Goal: Task Accomplishment & Management: Use online tool/utility

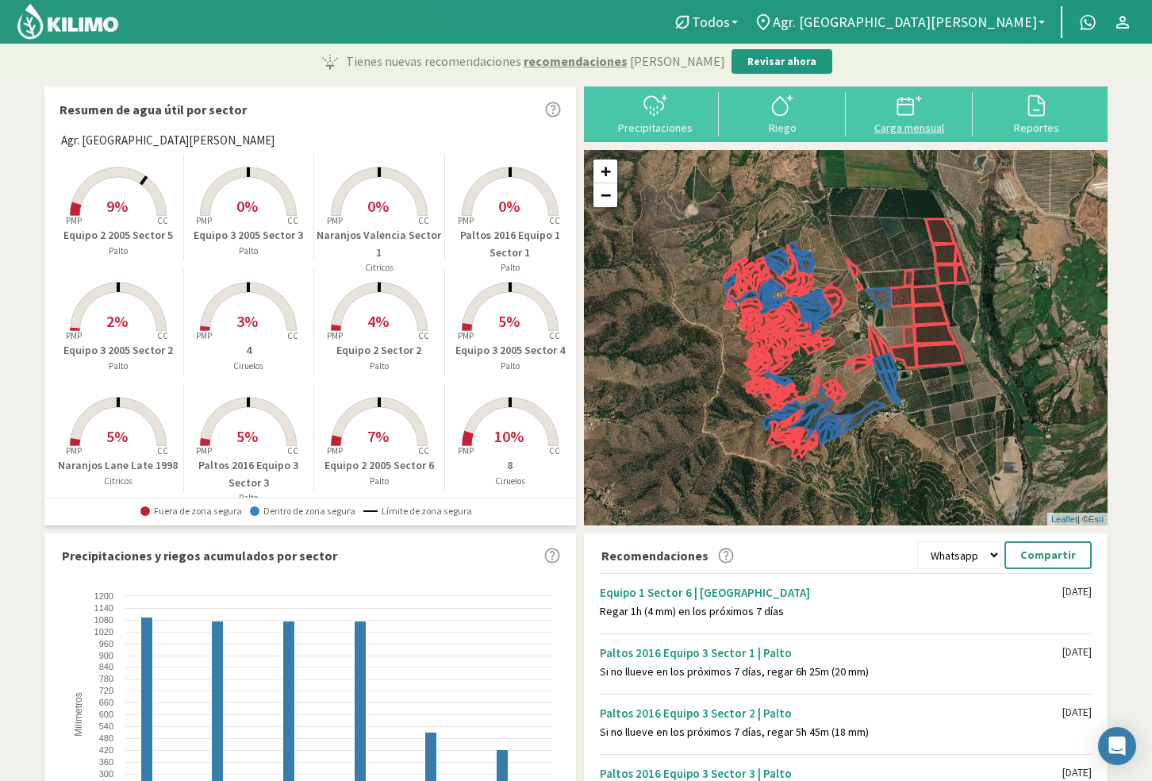
click at [922, 105] on div at bounding box center [908, 105] width 117 height 25
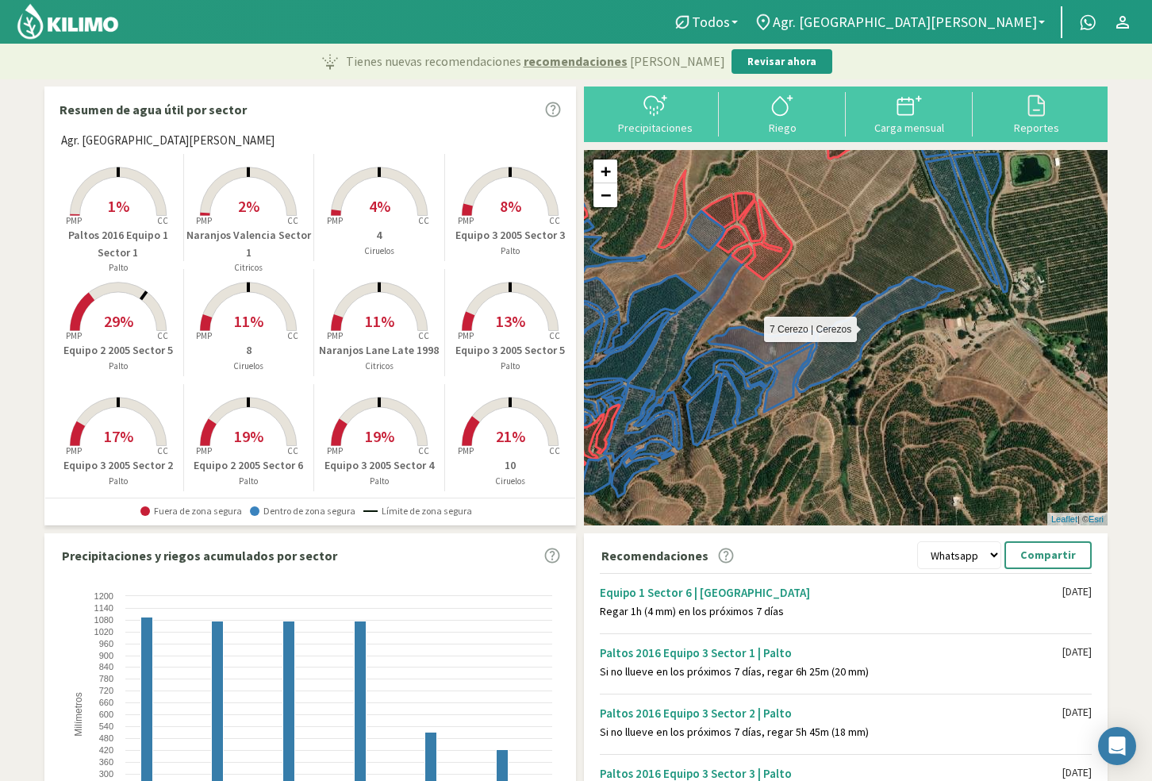
click at [849, 336] on icon at bounding box center [875, 334] width 158 height 115
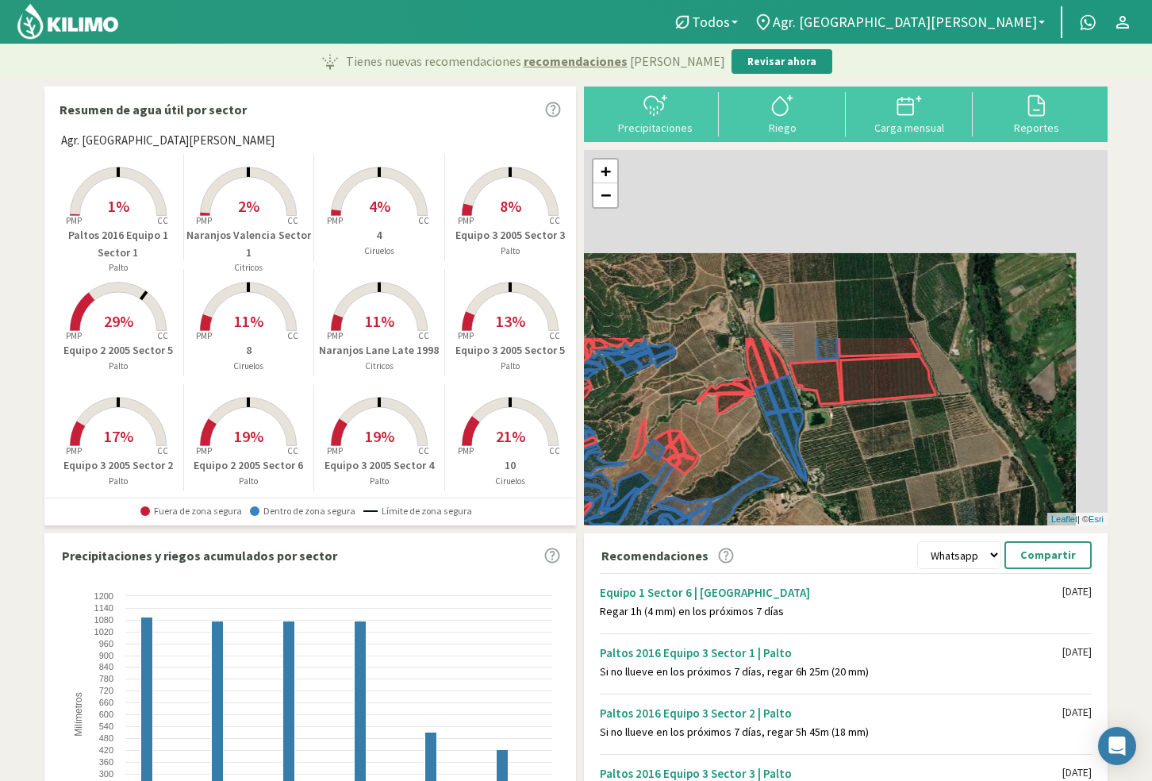
drag, startPoint x: 889, startPoint y: 267, endPoint x: 735, endPoint y: 474, distance: 258.4
click at [735, 474] on div "+ − Leaflet | © Esri" at bounding box center [846, 337] width 524 height 375
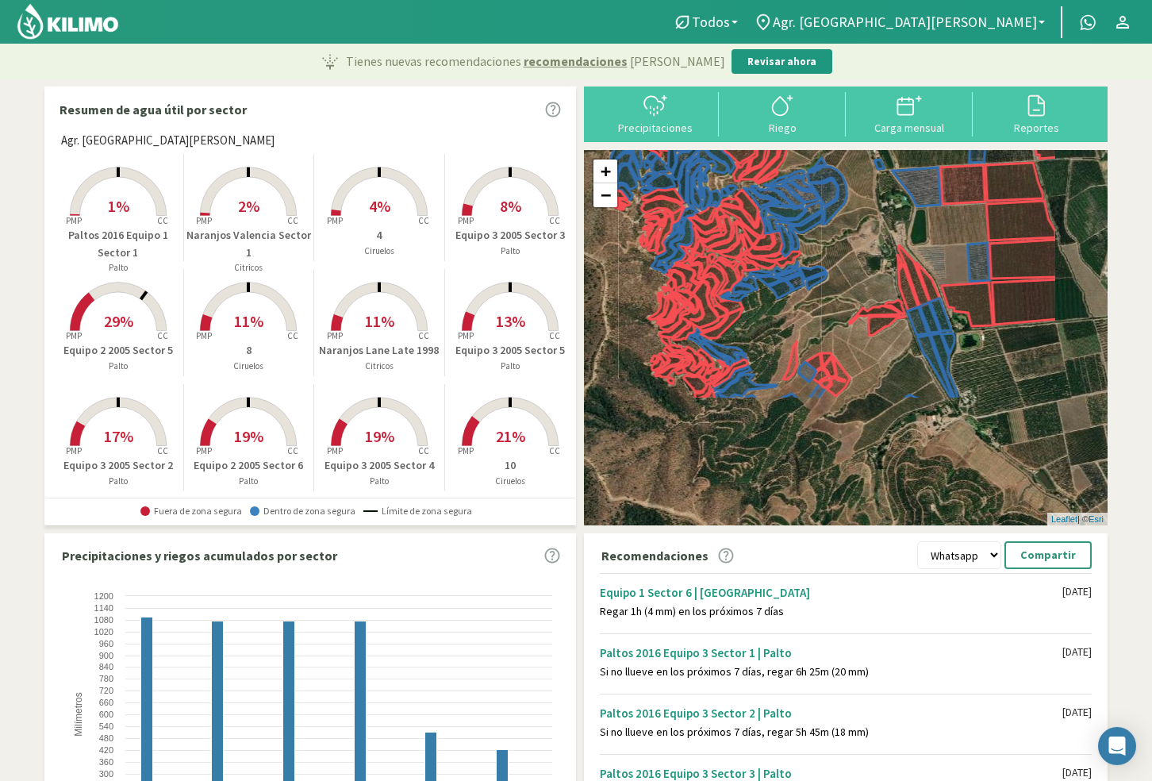
drag, startPoint x: 956, startPoint y: 428, endPoint x: 847, endPoint y: 254, distance: 205.6
click at [847, 254] on div "+ − Leaflet | © Esri" at bounding box center [846, 337] width 524 height 375
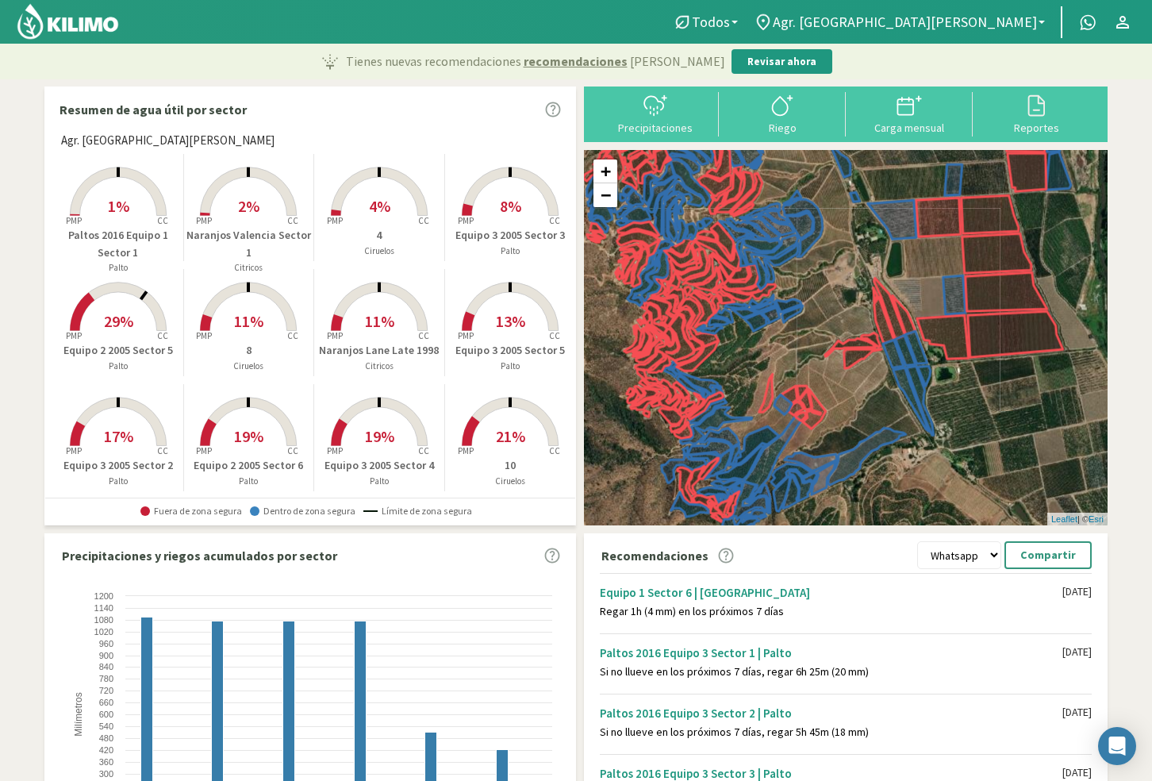
drag, startPoint x: 857, startPoint y: 296, endPoint x: 823, endPoint y: 298, distance: 34.2
click at [826, 298] on div "+ − Leaflet | © Esri" at bounding box center [846, 337] width 524 height 375
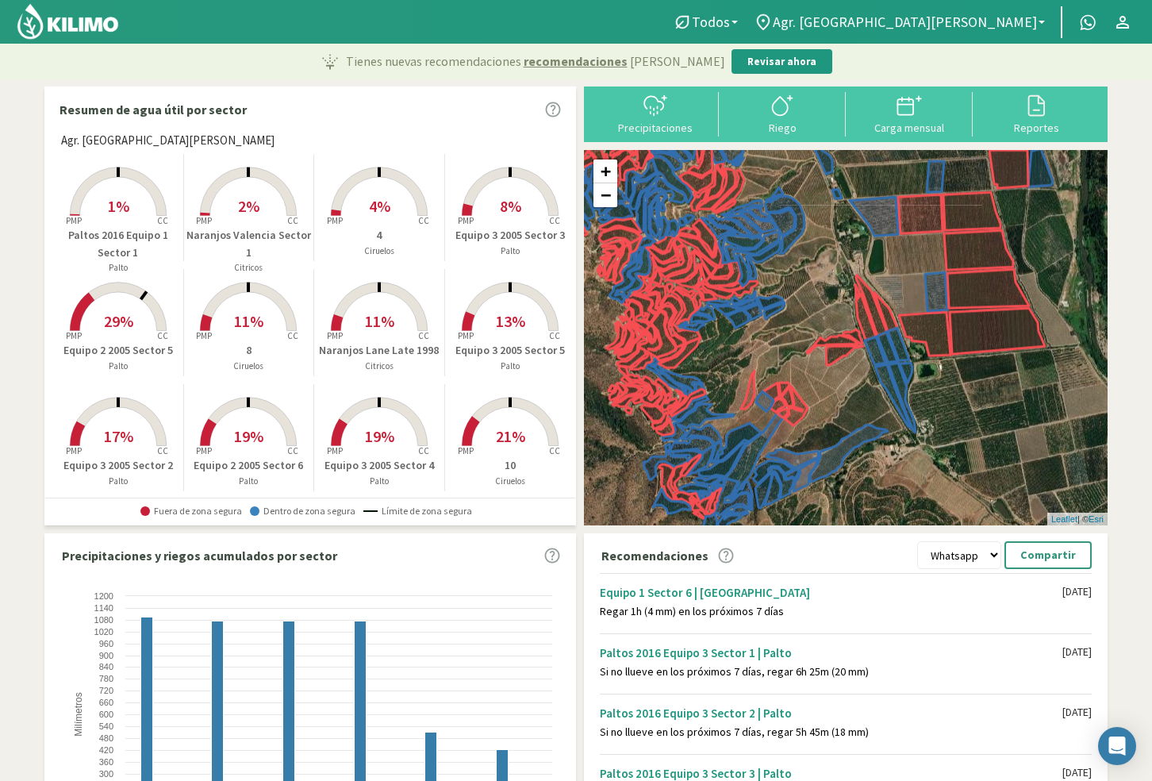
drag, startPoint x: 738, startPoint y: 330, endPoint x: 739, endPoint y: 322, distance: 8.1
click at [739, 322] on div "+ − Leaflet | © Esri" at bounding box center [846, 337] width 524 height 375
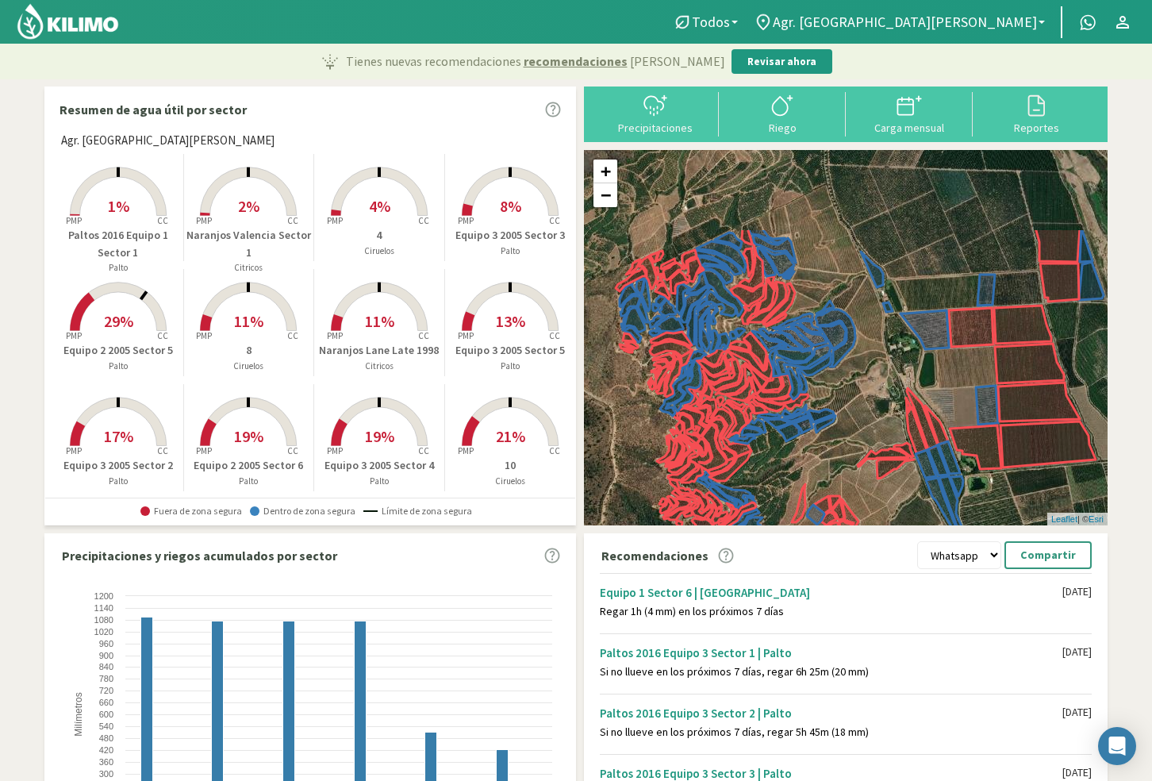
drag, startPoint x: 773, startPoint y: 439, endPoint x: 784, endPoint y: 466, distance: 29.5
click at [784, 466] on div "+ − Leaflet | © Esri" at bounding box center [846, 337] width 524 height 375
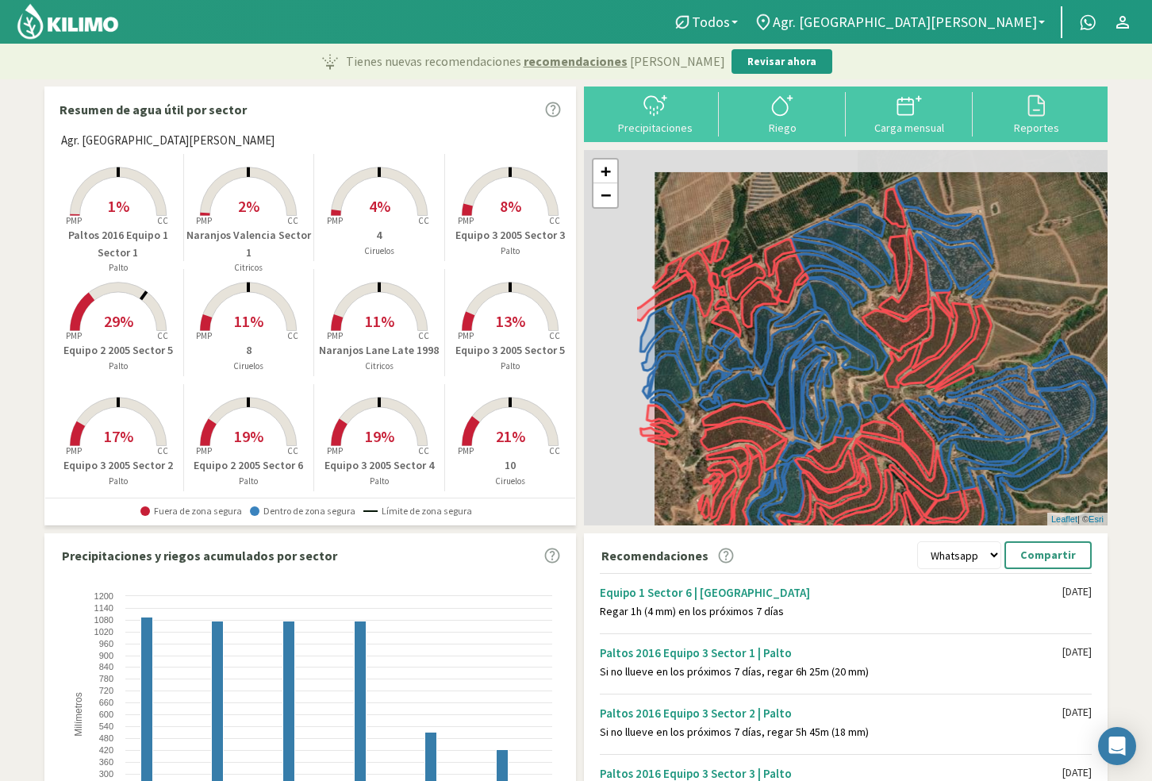
drag, startPoint x: 690, startPoint y: 194, endPoint x: 777, endPoint y: 214, distance: 89.7
click at [777, 214] on div "+ − Leaflet | © Esri" at bounding box center [846, 337] width 524 height 375
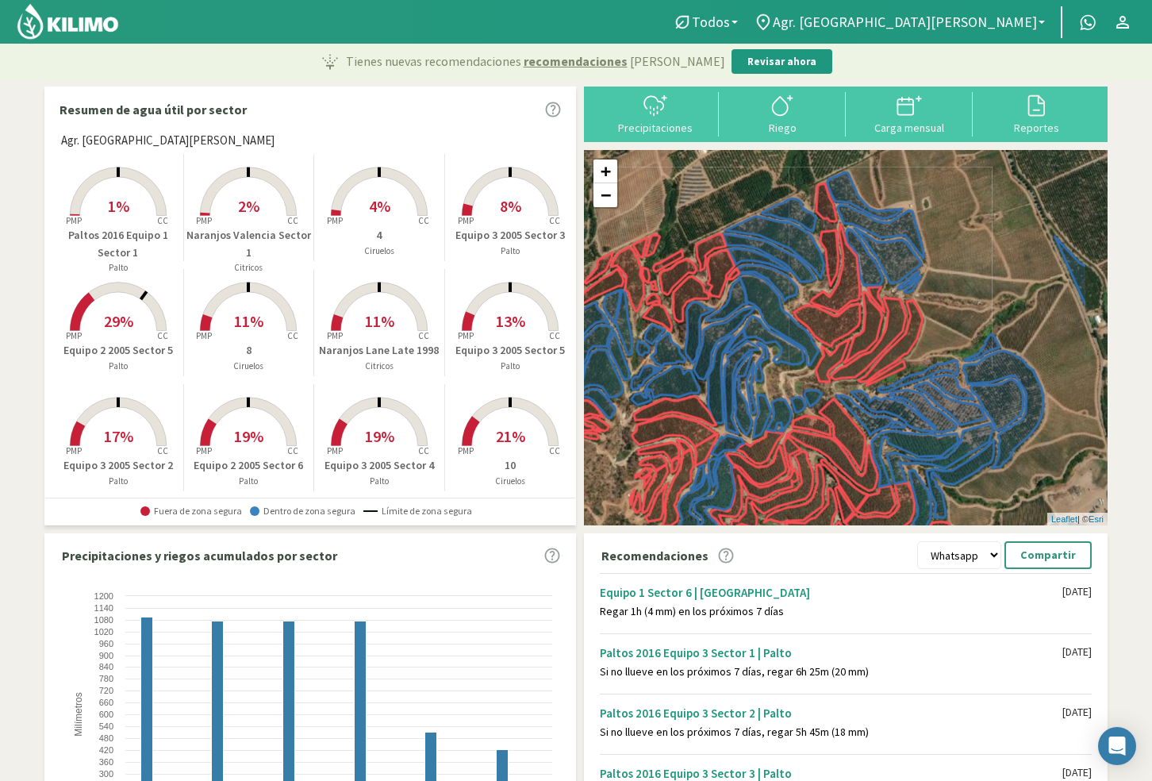
drag, startPoint x: 1022, startPoint y: 201, endPoint x: 870, endPoint y: 181, distance: 152.9
click at [874, 181] on div "+ − Leaflet | © Esri" at bounding box center [846, 337] width 524 height 375
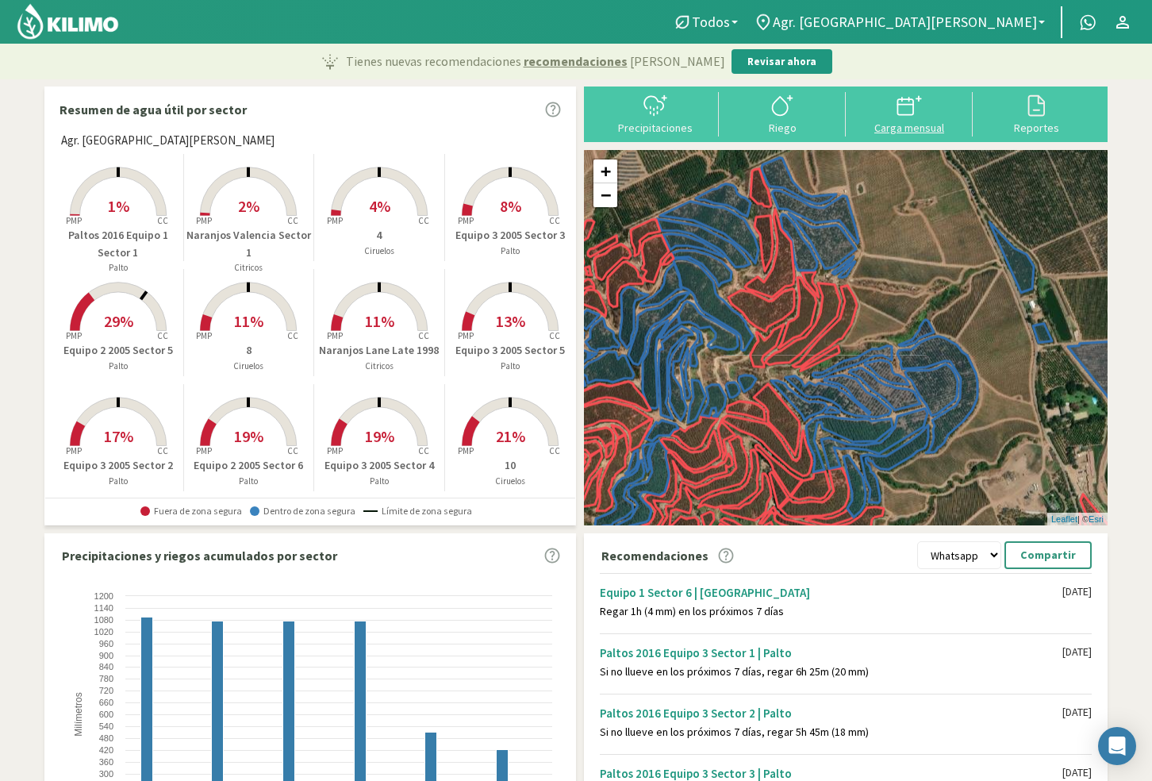
click at [884, 117] on div at bounding box center [908, 105] width 117 height 25
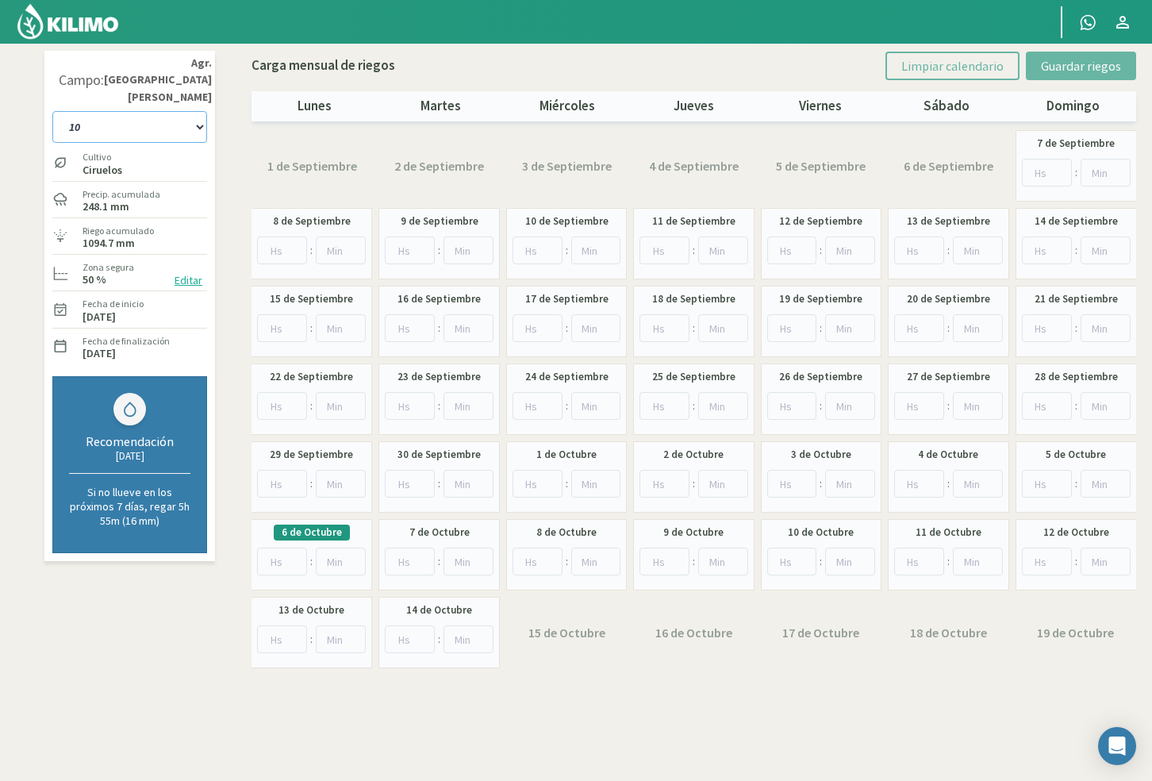
click at [128, 111] on select "10 11 12 13 1A 1B 26 27 E 3A 4 5 6 7 Cerezo 7 Ciruela 8 9 Equipo 1 2005 Sector …" at bounding box center [129, 127] width 155 height 32
click at [105, 111] on select "10 11 12 13 1A 1B 26 27 E 3A 4 5 6 7 Cerezo 7 Ciruela 8 9 Equipo 1 2005 Sector …" at bounding box center [129, 127] width 155 height 32
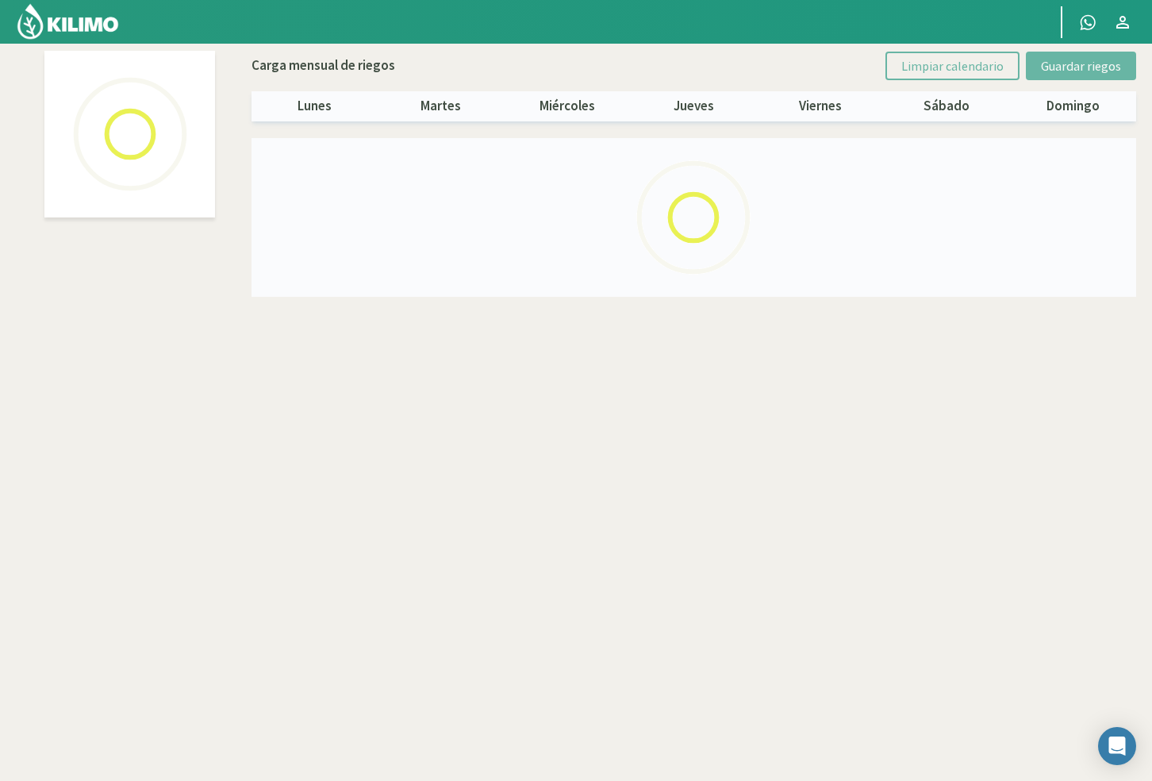
select select "40: Object"
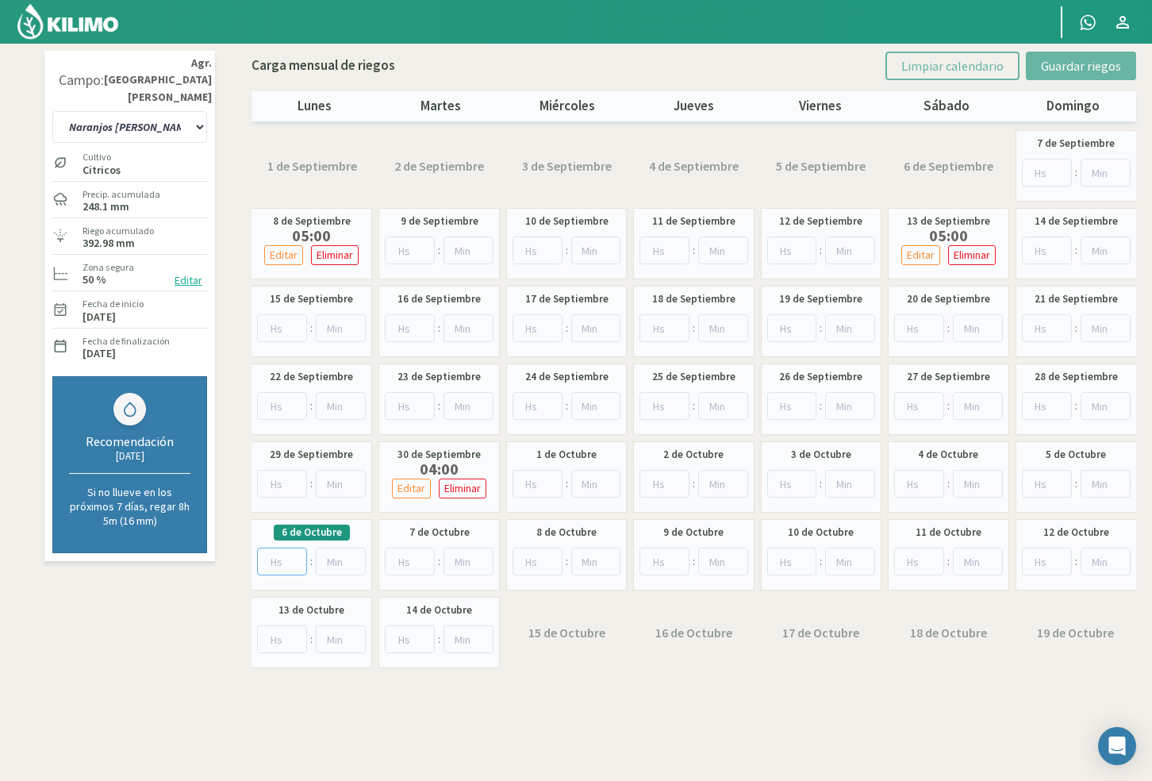
click at [289, 562] on input "number" at bounding box center [282, 561] width 50 height 28
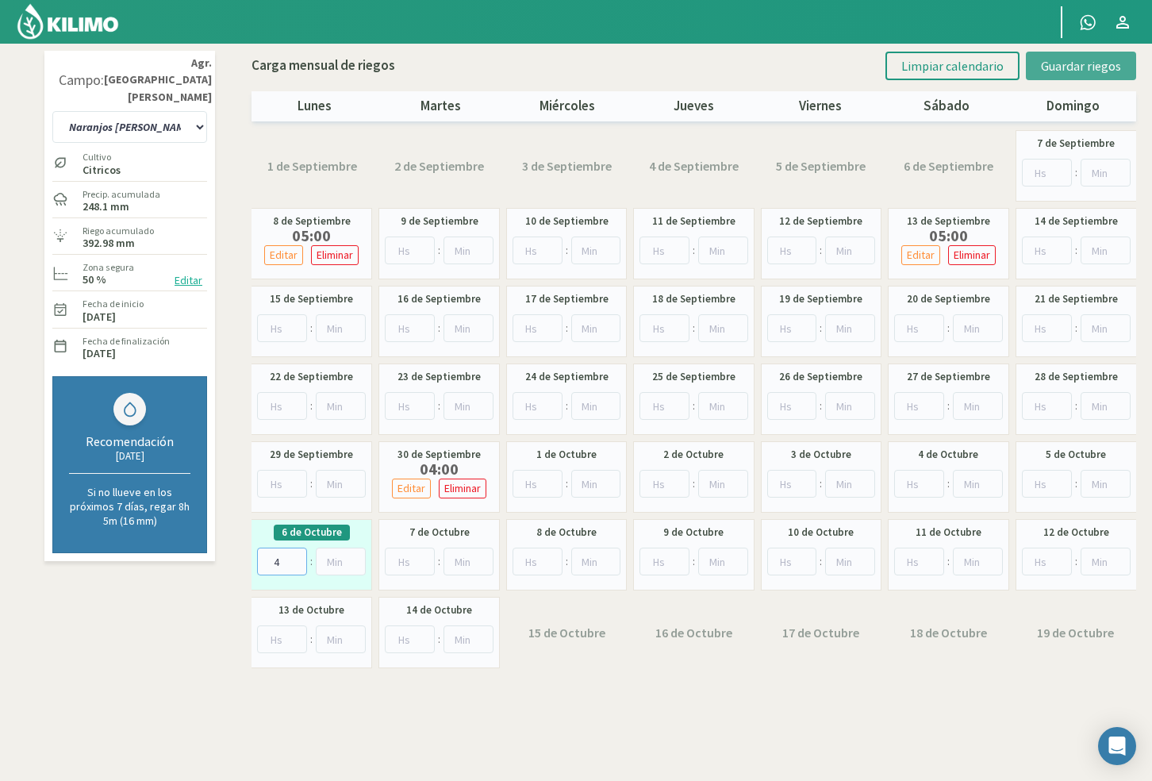
type input "4"
click at [1092, 71] on span "Guardar riegos" at bounding box center [1081, 66] width 80 height 16
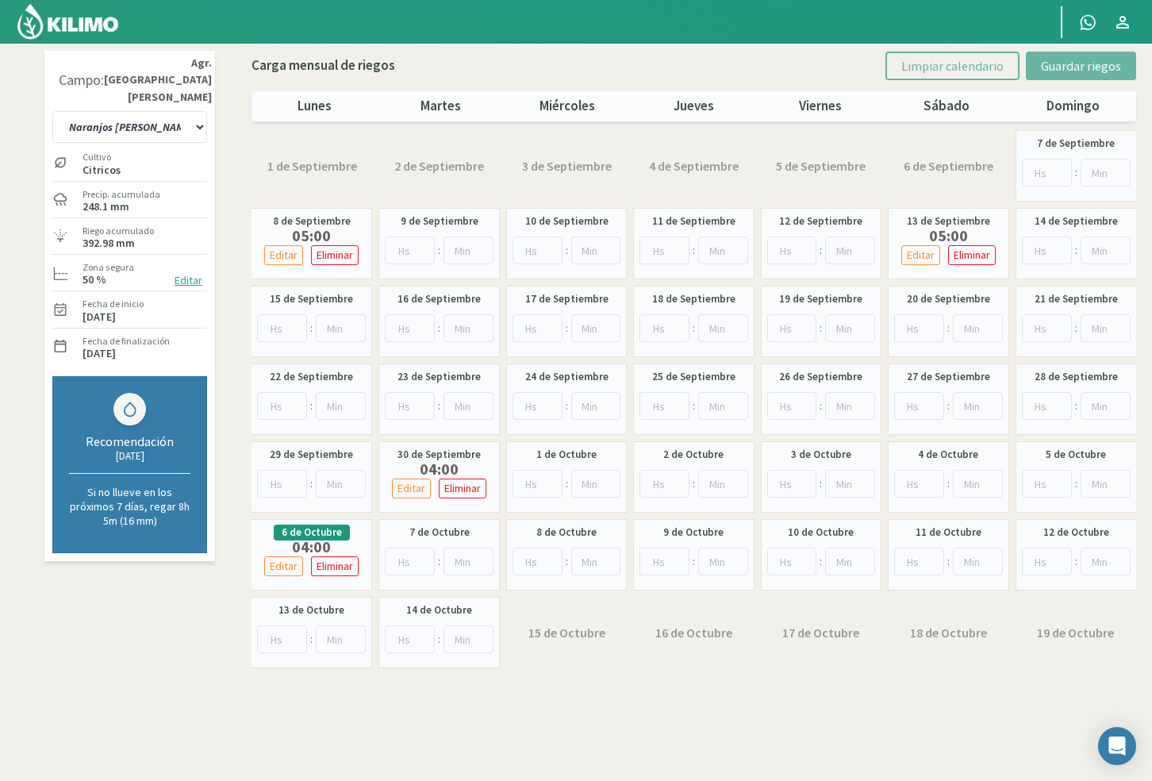
click at [754, 24] on div at bounding box center [520, 22] width 1041 height 44
